Goal: Information Seeking & Learning: Learn about a topic

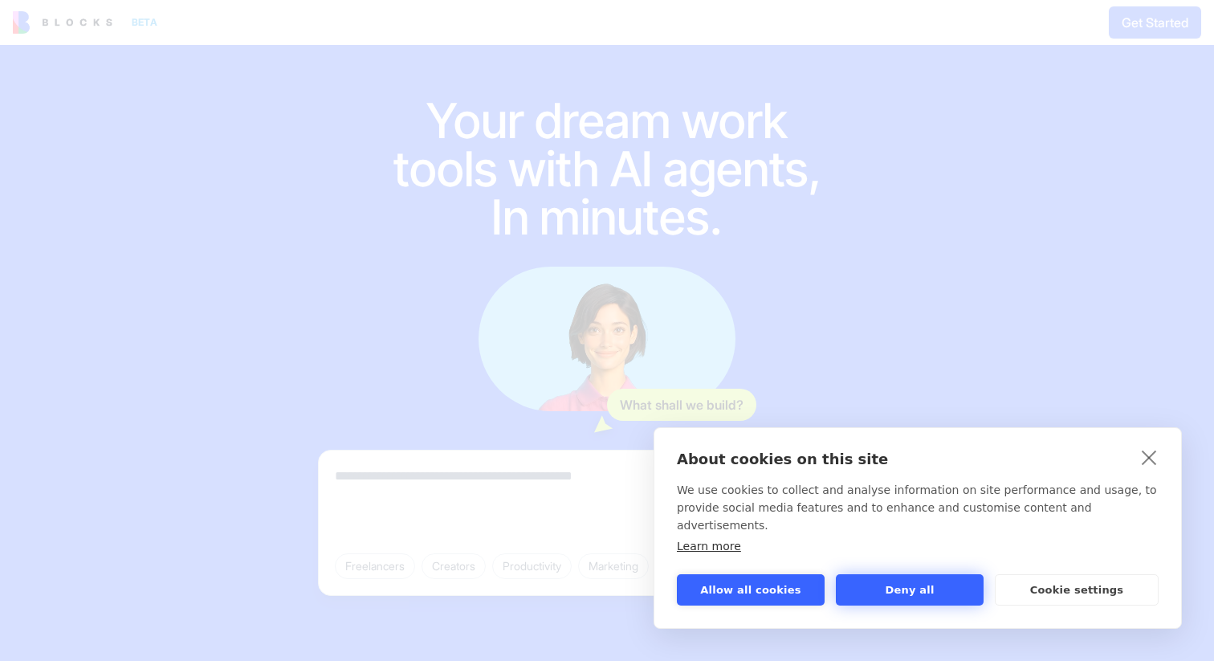
click at [942, 591] on button "Deny all" at bounding box center [910, 589] width 148 height 31
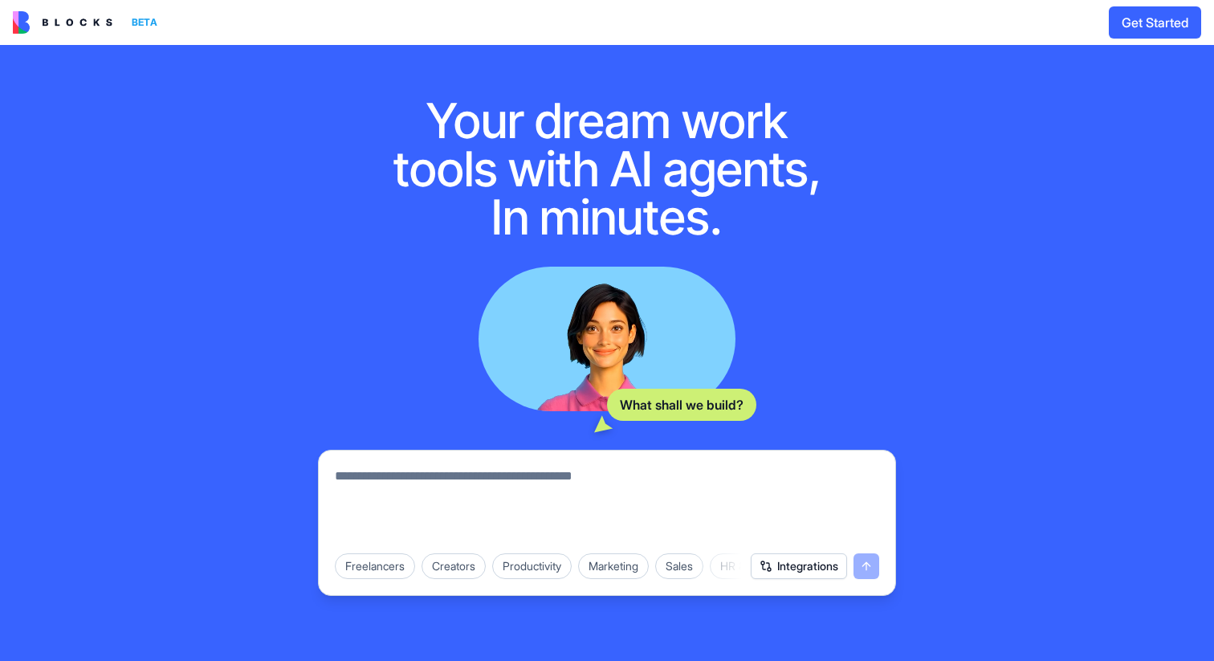
click at [813, 497] on textarea at bounding box center [607, 504] width 544 height 77
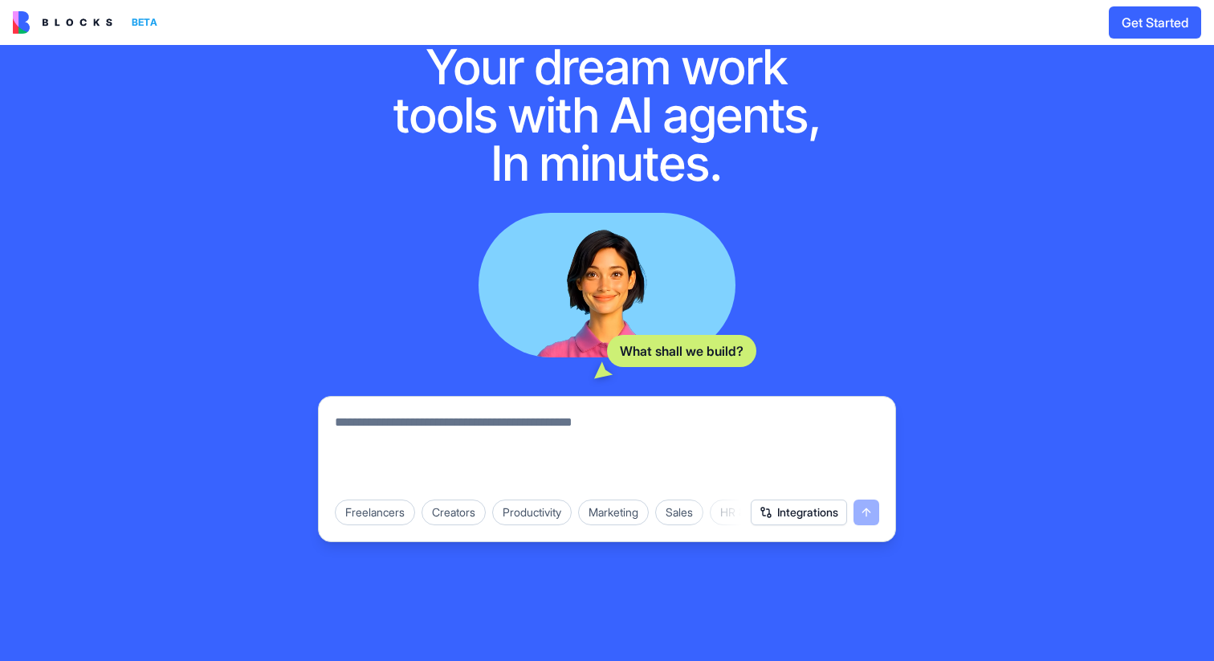
scroll to position [132, 0]
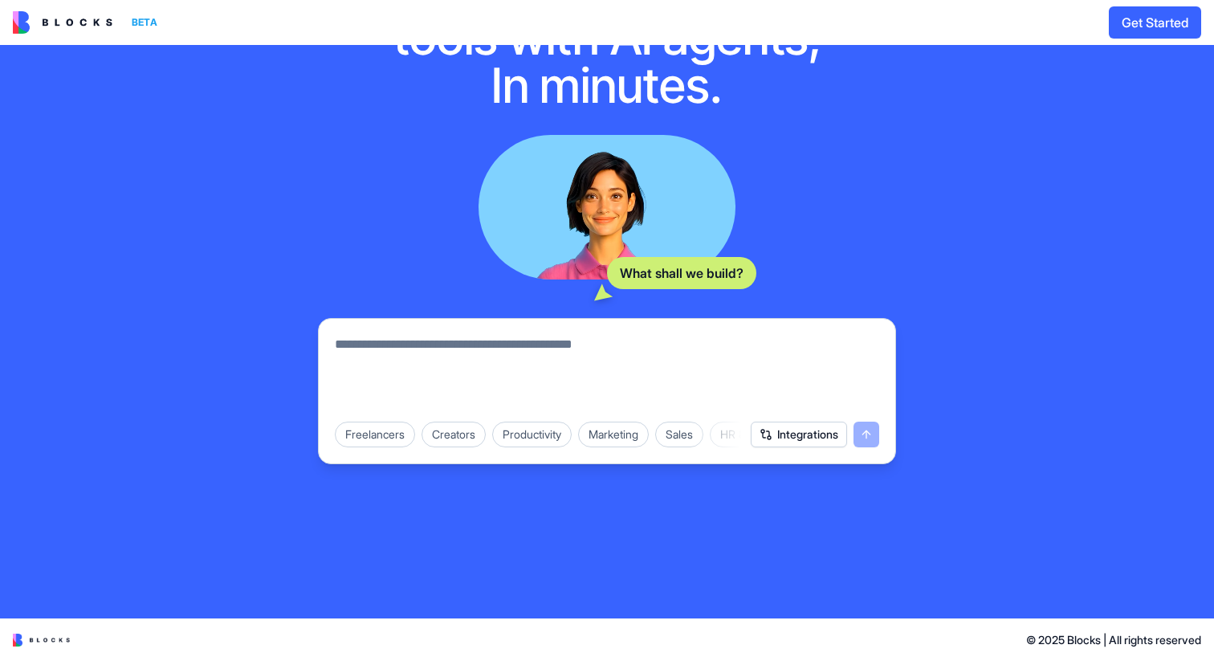
click at [822, 439] on button "Integrations" at bounding box center [799, 435] width 96 height 26
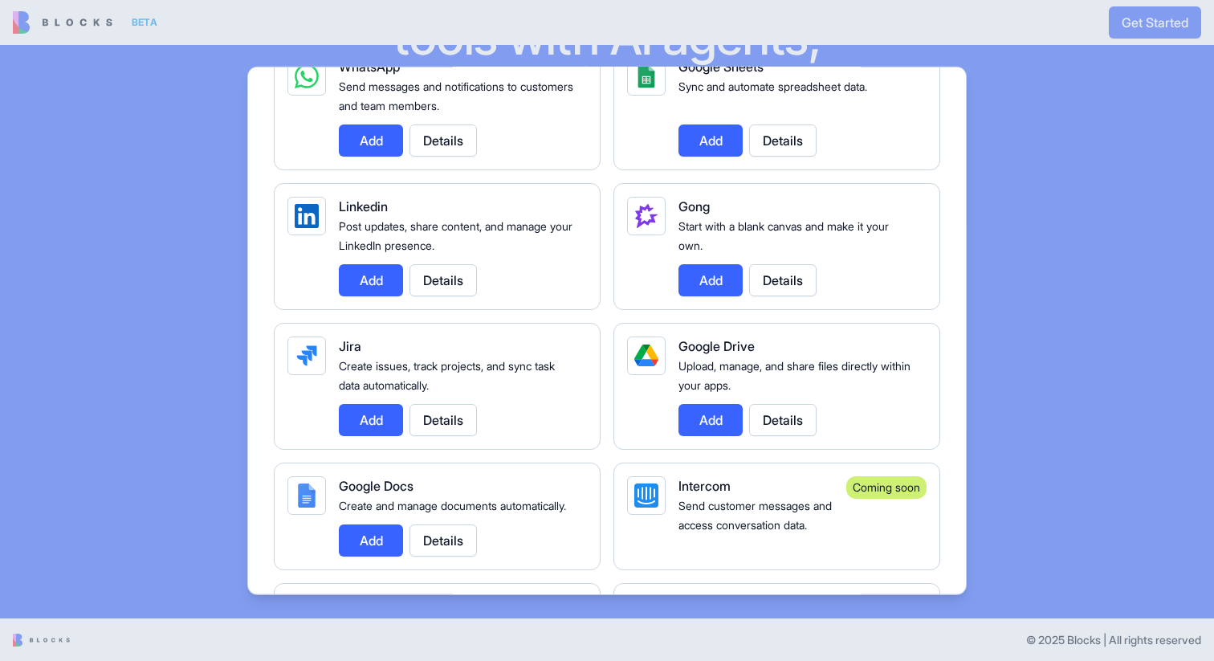
scroll to position [912, 0]
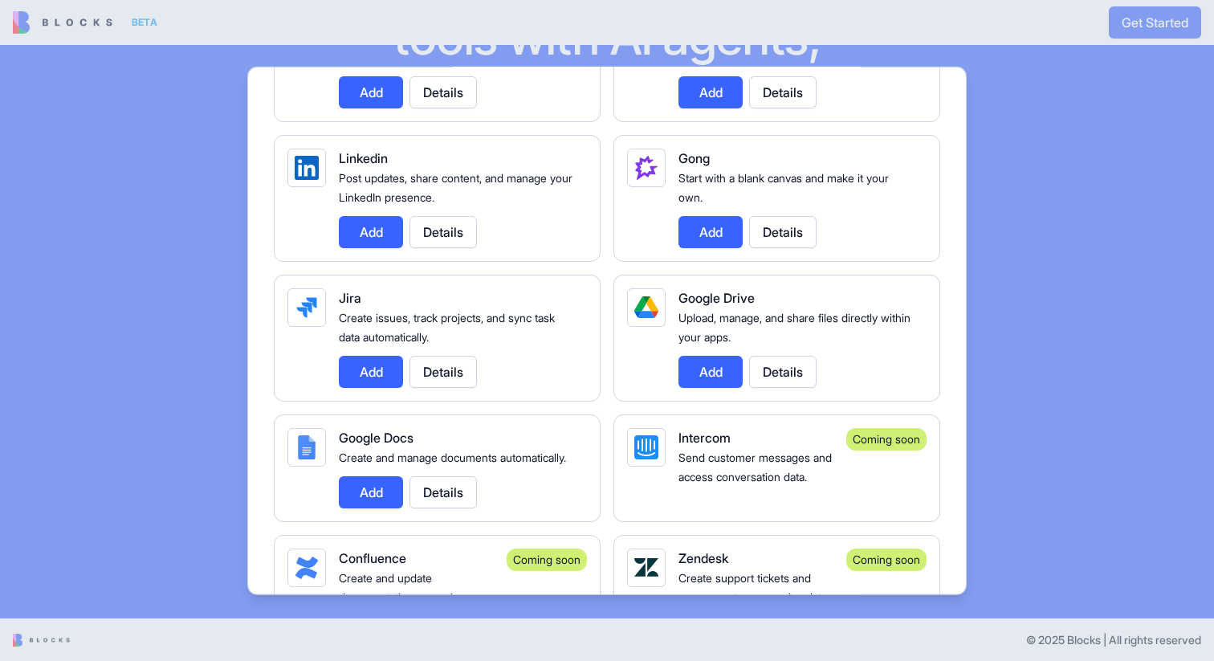
click at [700, 161] on span "Gong" at bounding box center [693, 157] width 31 height 16
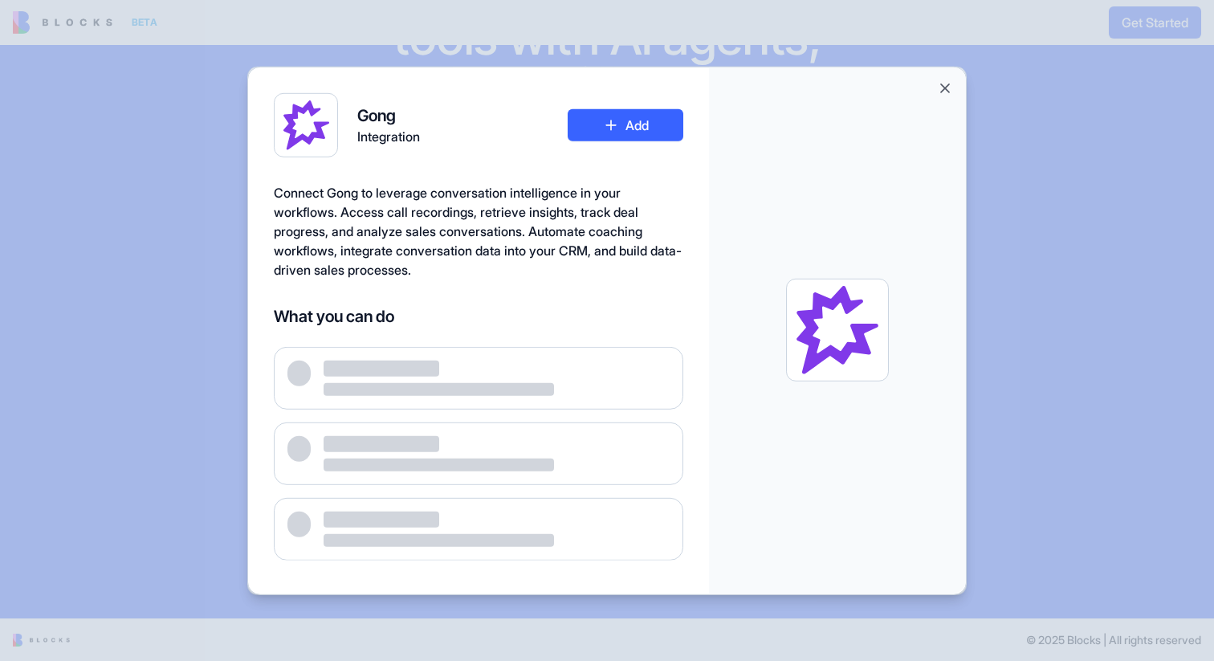
click at [700, 161] on div "Gong Integration Add Connect Gong to leverage conversation intelligence in your…" at bounding box center [478, 331] width 461 height 528
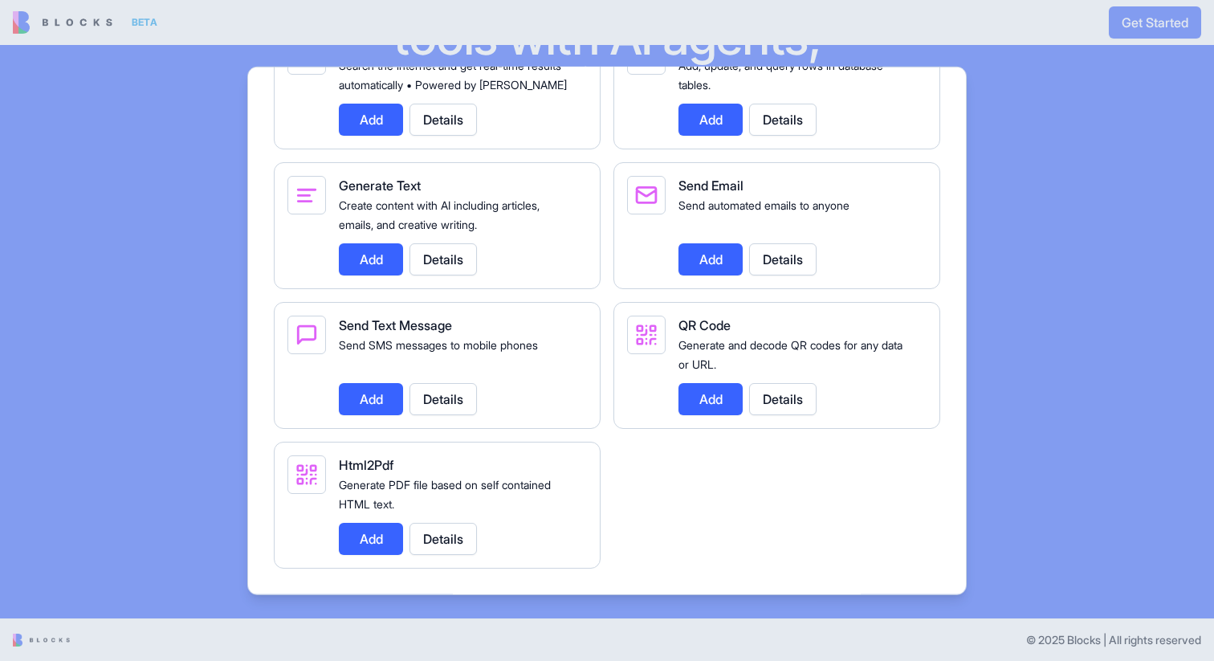
scroll to position [2291, 0]
click at [1090, 295] on div at bounding box center [607, 330] width 1214 height 661
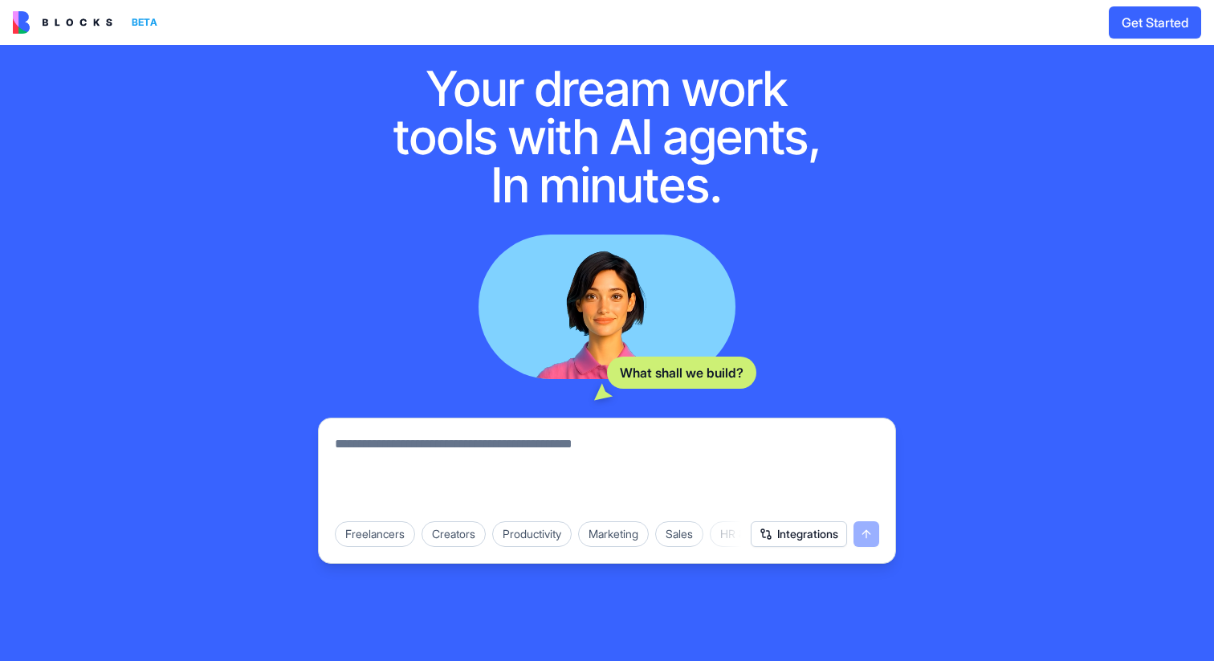
scroll to position [0, 0]
